Goal: Use online tool/utility: Use online tool/utility

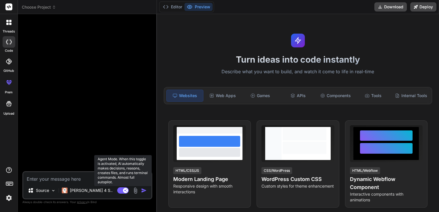
click at [122, 190] on rect at bounding box center [122, 190] width 11 height 6
click at [122, 190] on rect at bounding box center [120, 190] width 5 height 5
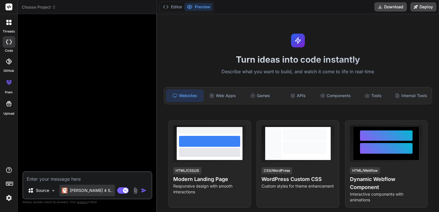
click at [69, 191] on div "[PERSON_NAME] 4 S.." at bounding box center [87, 191] width 51 height 6
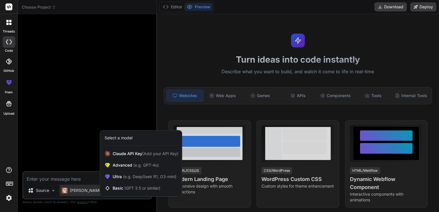
click at [10, 198] on img at bounding box center [9, 198] width 10 height 10
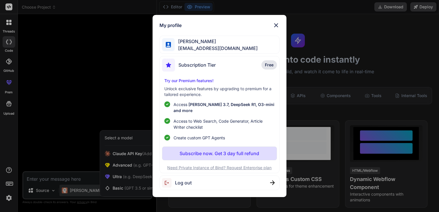
click at [276, 28] on img at bounding box center [276, 25] width 7 height 7
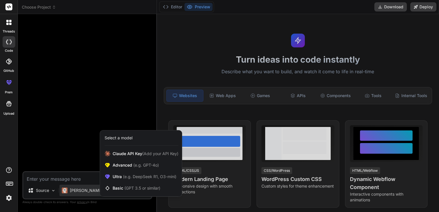
click at [8, 67] on div at bounding box center [9, 61] width 13 height 13
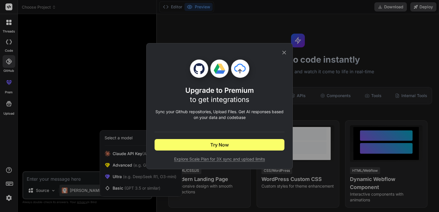
click at [283, 55] on icon at bounding box center [284, 52] width 6 height 6
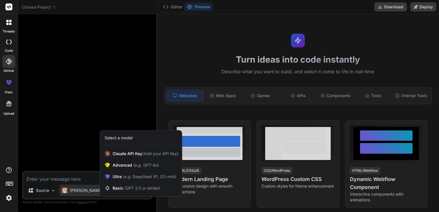
click at [7, 41] on icon at bounding box center [9, 42] width 6 height 5
click at [6, 26] on div at bounding box center [9, 22] width 12 height 12
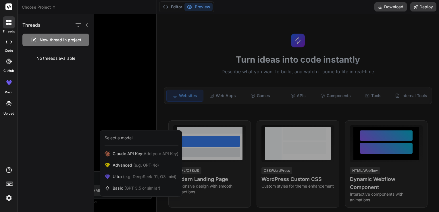
click at [118, 59] on div at bounding box center [266, 113] width 345 height 198
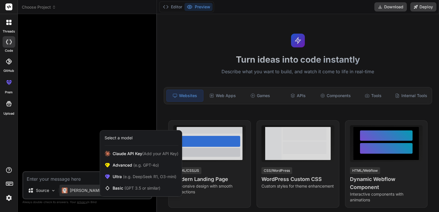
click at [8, 106] on icon at bounding box center [8, 103] width 5 height 5
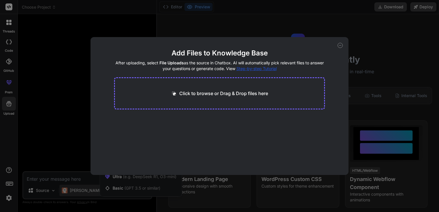
click at [72, 92] on div "Add Files to Knowledge Base After uploading, select File Uploads as the source …" at bounding box center [219, 106] width 439 height 212
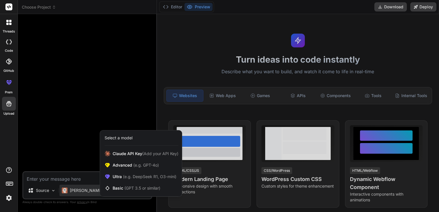
click at [101, 103] on div at bounding box center [219, 106] width 439 height 212
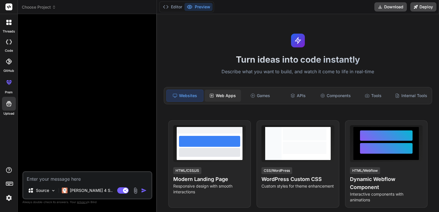
click at [225, 94] on div "Web Apps" at bounding box center [222, 96] width 36 height 12
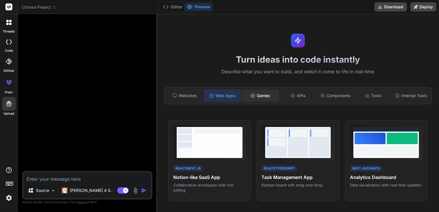
click at [258, 95] on div "Games" at bounding box center [260, 96] width 36 height 12
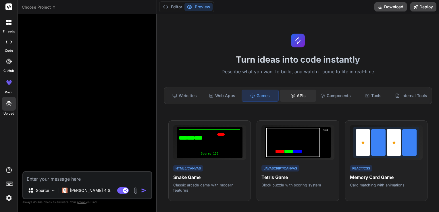
click at [294, 94] on div "APIs" at bounding box center [298, 96] width 36 height 12
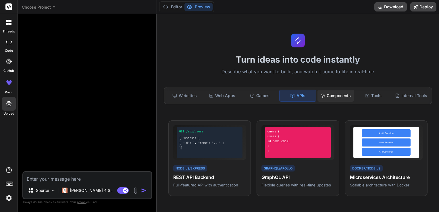
click at [323, 94] on div "Components" at bounding box center [335, 96] width 36 height 12
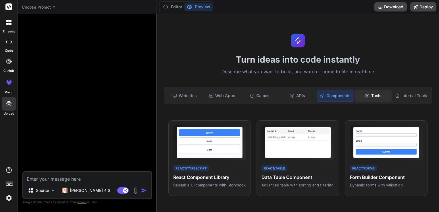
click at [365, 95] on icon at bounding box center [367, 95] width 5 height 5
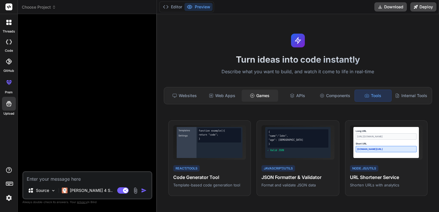
click at [267, 95] on div "Games" at bounding box center [260, 96] width 36 height 12
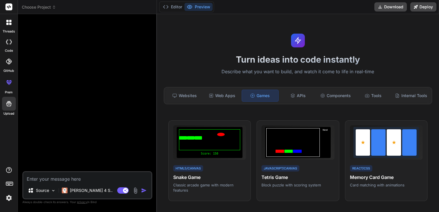
click at [62, 174] on textarea at bounding box center [87, 177] width 128 height 10
click at [342, 93] on div "Components" at bounding box center [335, 96] width 36 height 12
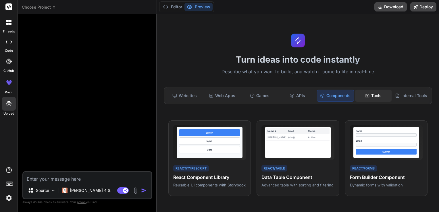
click at [366, 96] on div "Tools" at bounding box center [373, 96] width 36 height 12
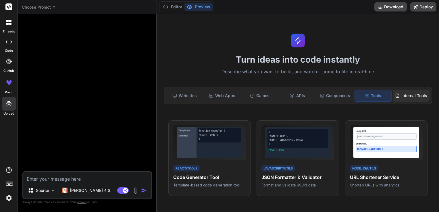
click at [411, 100] on div "Internal Tools" at bounding box center [411, 96] width 37 height 12
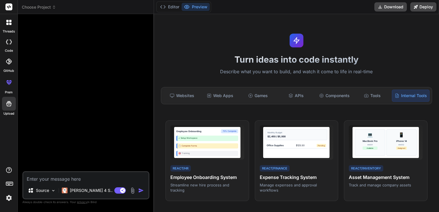
drag, startPoint x: 156, startPoint y: 123, endPoint x: 142, endPoint y: 137, distance: 20.3
click at [142, 137] on div "Bind AI Web Search Created with Pixso. Code Generator Source [PERSON_NAME] 4 S.…" at bounding box center [86, 113] width 136 height 198
click at [63, 122] on div at bounding box center [87, 95] width 126 height 153
click at [53, 6] on icon at bounding box center [54, 7] width 4 height 4
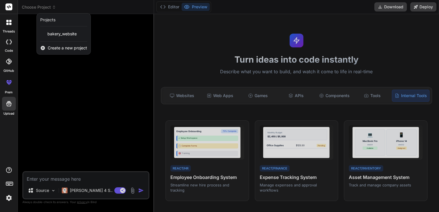
click at [57, 76] on div at bounding box center [219, 106] width 439 height 212
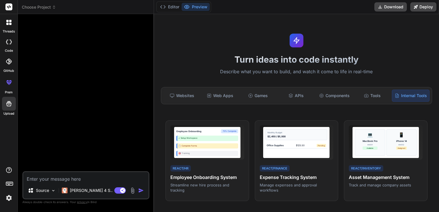
click at [57, 76] on div at bounding box center [87, 95] width 126 height 153
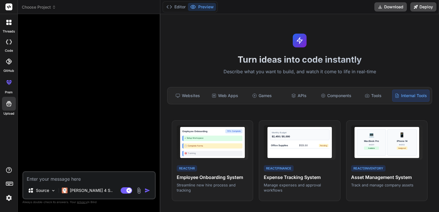
drag, startPoint x: 153, startPoint y: 36, endPoint x: 148, endPoint y: 43, distance: 8.7
click at [148, 43] on div "Bind AI Web Search Created with Pixso. Code Generator Source [PERSON_NAME] 4 S.…" at bounding box center [89, 113] width 142 height 198
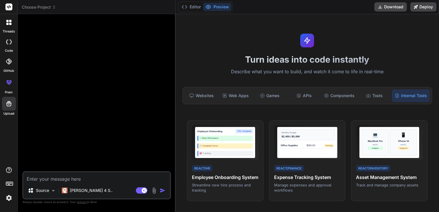
drag, startPoint x: 160, startPoint y: 69, endPoint x: 163, endPoint y: 69, distance: 3.5
click at [163, 69] on div "Bind AI Web Search Created with Pixso. Code Generator Source [PERSON_NAME] 4 S.…" at bounding box center [97, 113] width 158 height 198
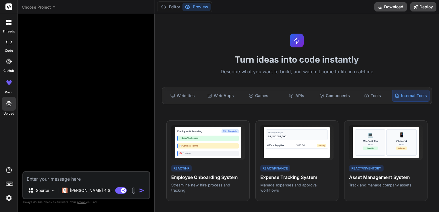
drag, startPoint x: 174, startPoint y: 65, endPoint x: 143, endPoint y: 65, distance: 31.0
click at [143, 65] on div "Bind AI Web Search Created with Pixso. Code Generator Source [PERSON_NAME] 4 S.…" at bounding box center [86, 113] width 137 height 198
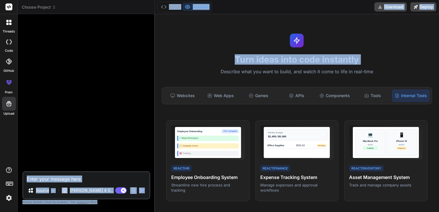
drag, startPoint x: 154, startPoint y: 71, endPoint x: 192, endPoint y: 70, distance: 38.5
click at [192, 70] on div "Choose Project Created with Pixso. Bind AI Web Search Created with Pixso. Code …" at bounding box center [228, 106] width 421 height 212
click at [141, 70] on div at bounding box center [87, 95] width 127 height 153
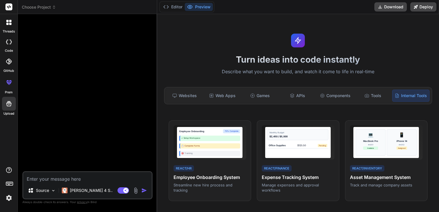
type textarea "x"
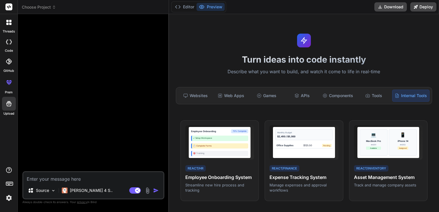
drag, startPoint x: 154, startPoint y: 33, endPoint x: 157, endPoint y: 48, distance: 15.5
click at [157, 48] on div "Bind AI Web Search Created with Pixso. Code Generator Source [PERSON_NAME] 4 S.…" at bounding box center [93, 113] width 151 height 198
click at [116, 71] on div at bounding box center [94, 95] width 141 height 153
